Goal: Task Accomplishment & Management: Use online tool/utility

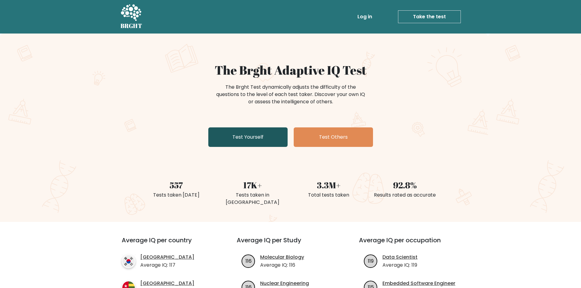
click at [270, 131] on link "Test Yourself" at bounding box center [247, 137] width 79 height 20
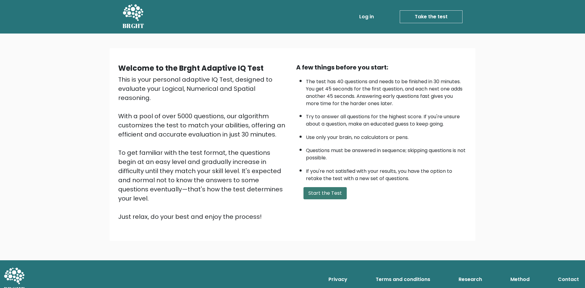
click at [332, 195] on button "Start the Test" at bounding box center [325, 193] width 43 height 12
